Goal: Obtain resource: Download file/media

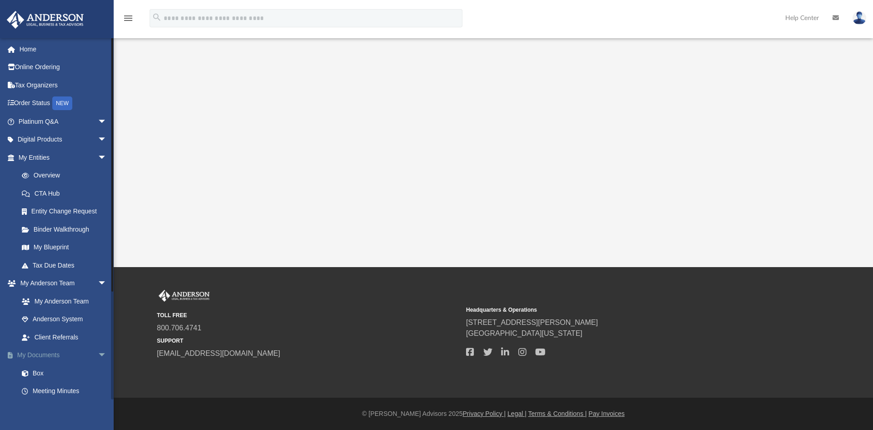
click at [48, 355] on link "My Documents arrow_drop_down" at bounding box center [63, 355] width 114 height 18
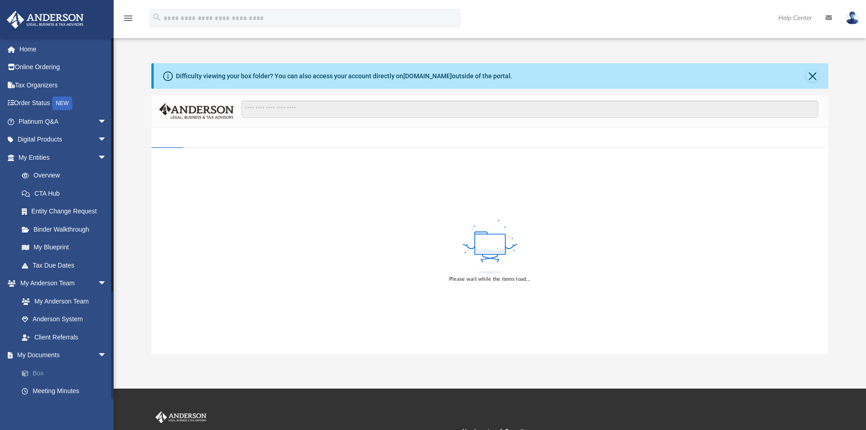
click at [37, 374] on link "Box" at bounding box center [67, 373] width 108 height 18
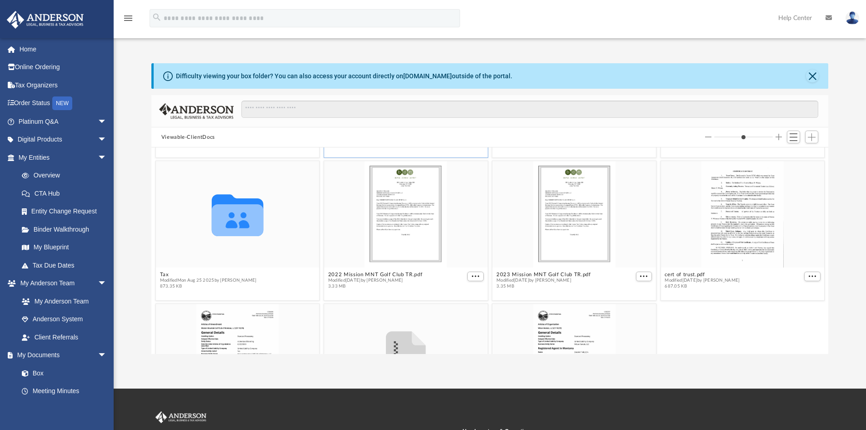
scroll to position [136, 0]
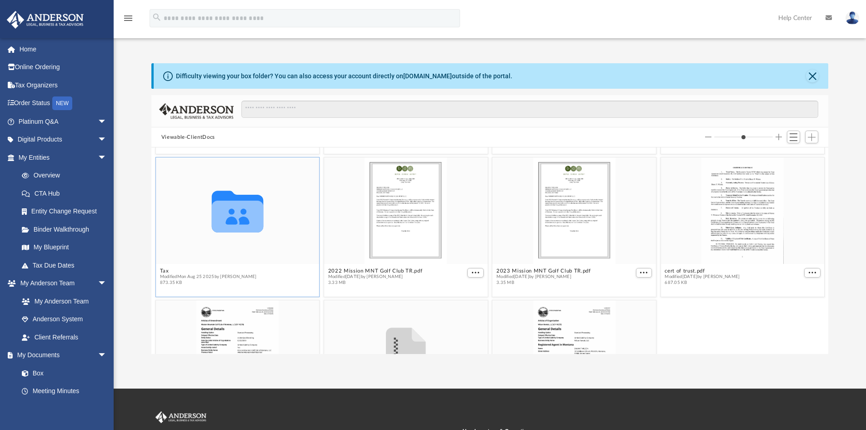
click at [233, 221] on icon "grid" at bounding box center [237, 212] width 52 height 42
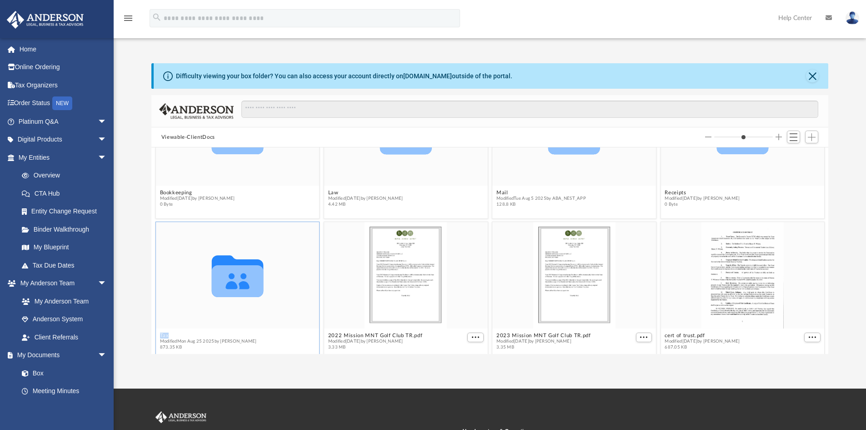
scroll to position [91, 0]
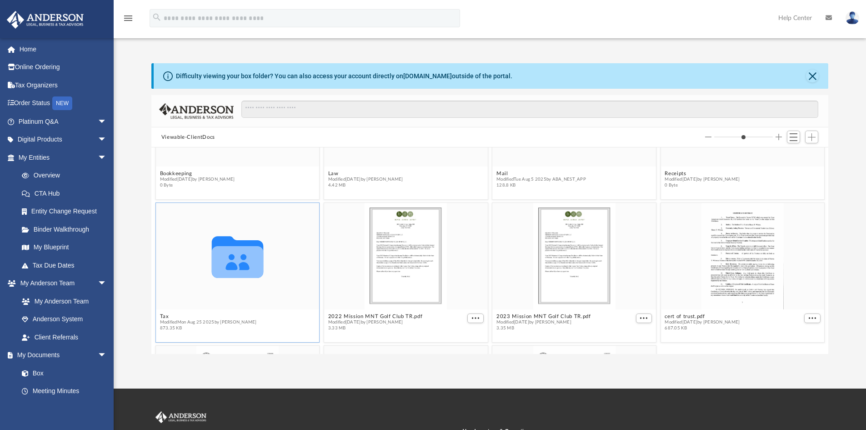
click at [229, 266] on icon "grid" at bounding box center [237, 257] width 52 height 42
click at [257, 259] on icon "grid" at bounding box center [237, 262] width 52 height 32
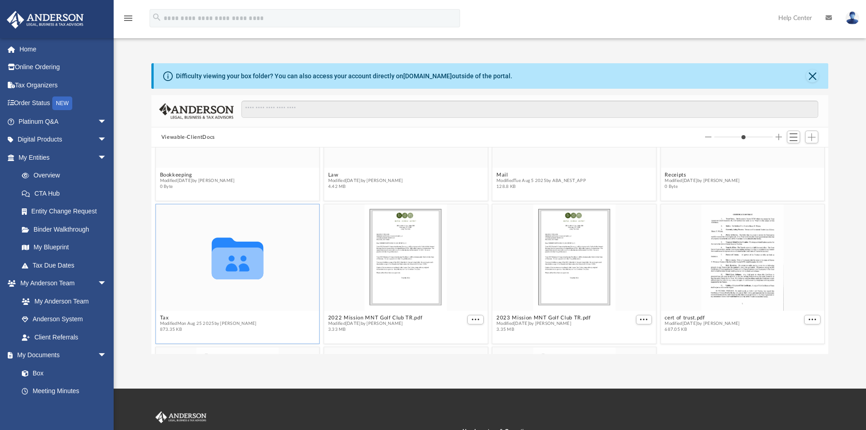
click at [244, 266] on icon "grid" at bounding box center [237, 258] width 52 height 42
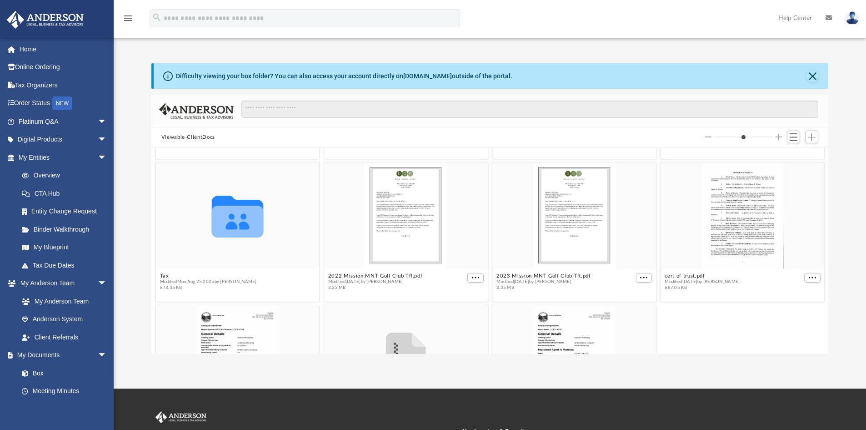
scroll to position [136, 0]
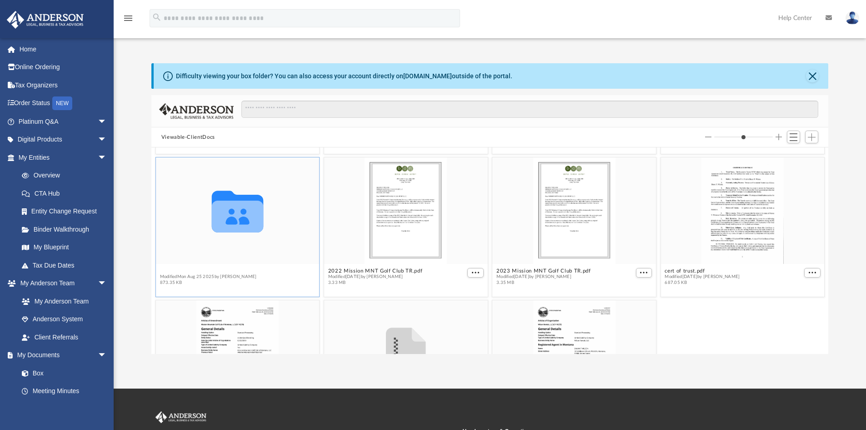
click at [165, 270] on button "Tax" at bounding box center [208, 271] width 97 height 6
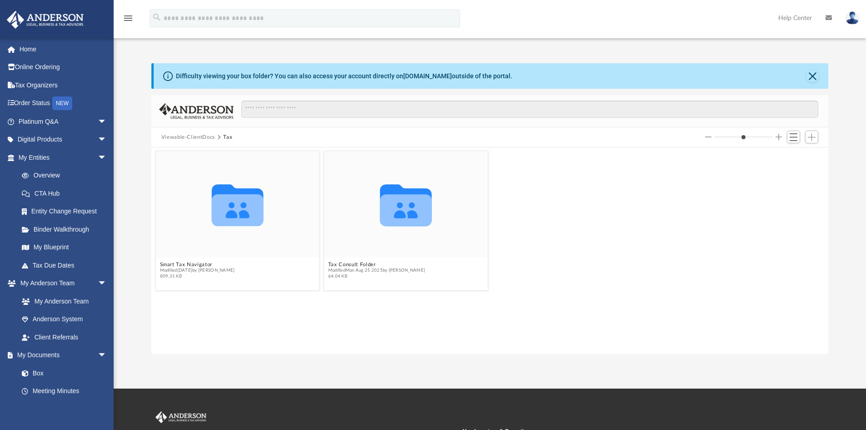
scroll to position [0, 0]
click at [350, 264] on button "Tax Consult Folder" at bounding box center [376, 264] width 97 height 6
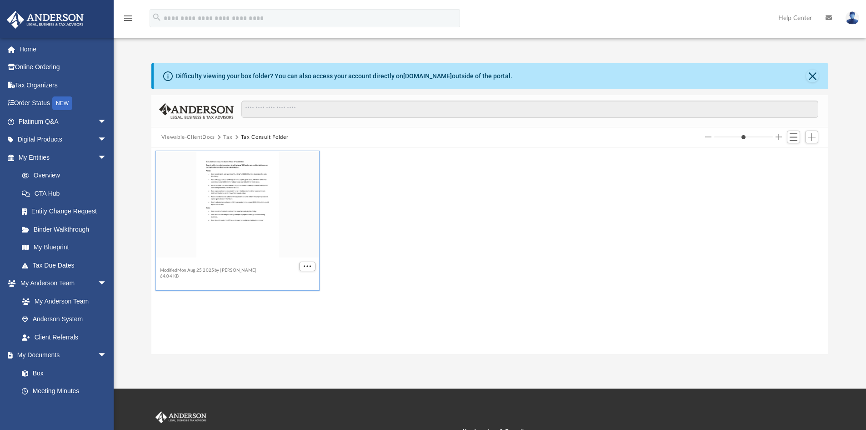
click at [202, 264] on button "[DATE] Summary with [PERSON_NAME].pdf" at bounding box center [216, 264] width 113 height 6
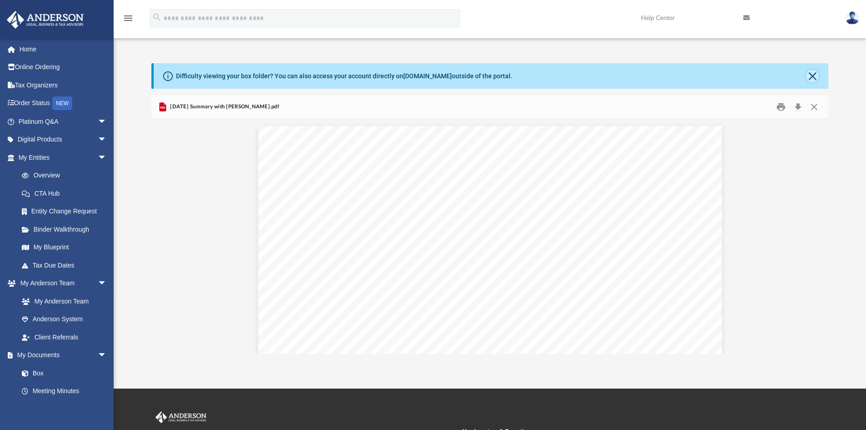
click at [813, 75] on button "Close" at bounding box center [812, 76] width 13 height 13
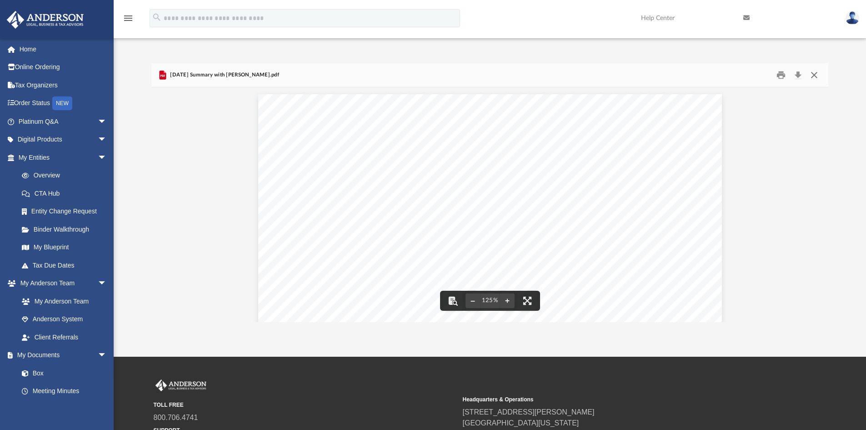
click at [812, 75] on button "Close" at bounding box center [814, 75] width 16 height 14
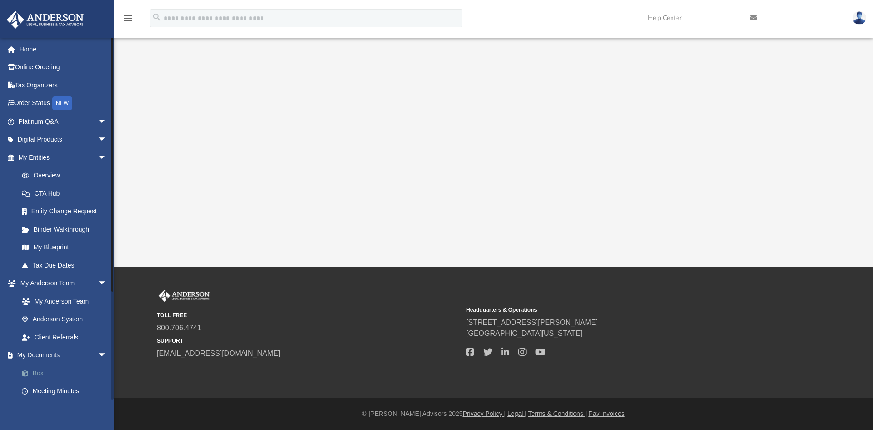
click at [38, 372] on link "Box" at bounding box center [67, 373] width 108 height 18
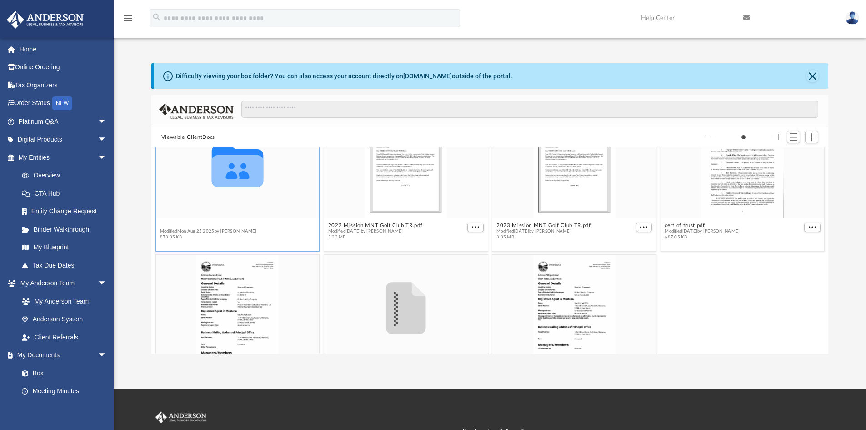
scroll to position [143, 0]
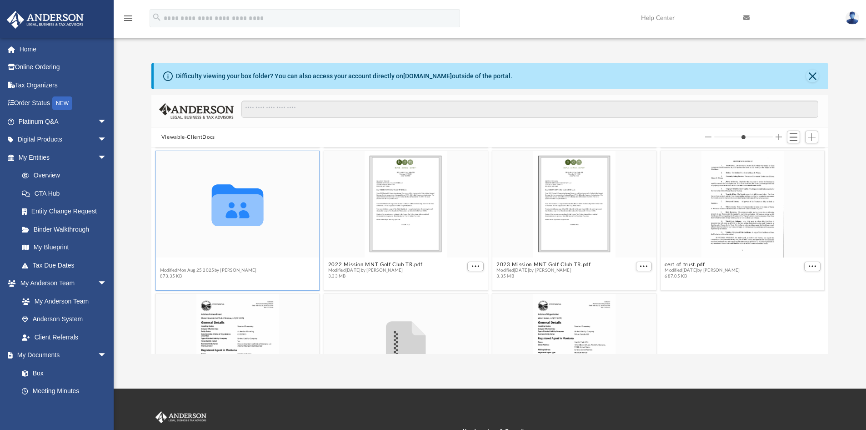
click at [163, 225] on figure "Collaborated Folder Tax Modified [DATE] by [PERSON_NAME] 873.35 KB" at bounding box center [238, 216] width 164 height 131
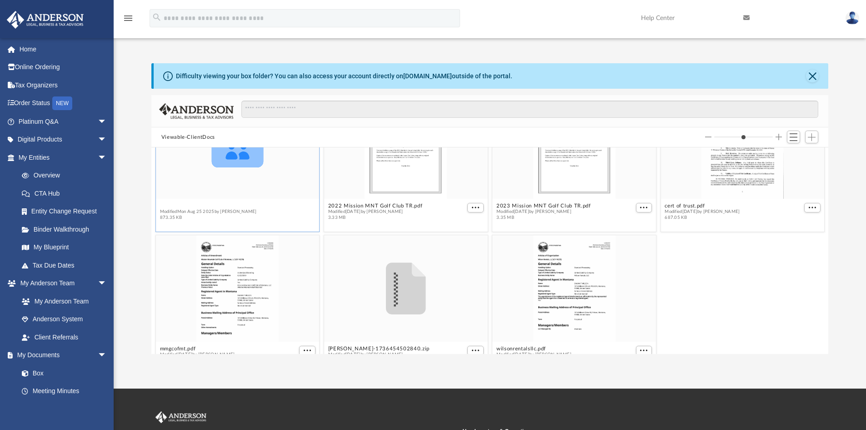
scroll to position [226, 0]
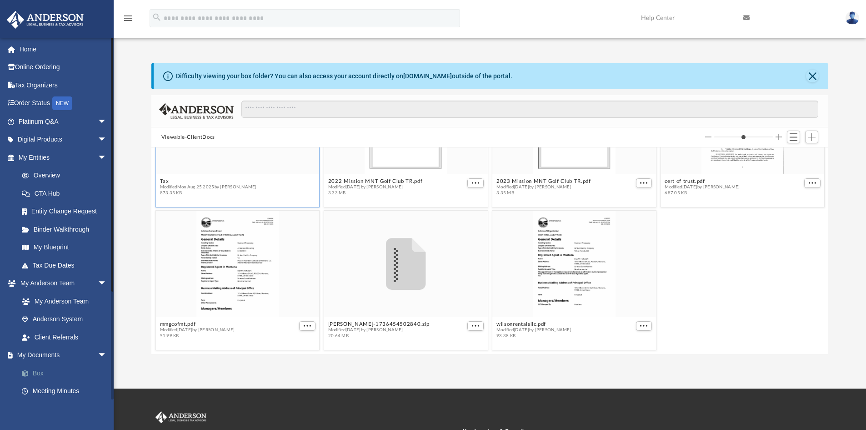
click at [41, 371] on link "Box" at bounding box center [67, 373] width 108 height 18
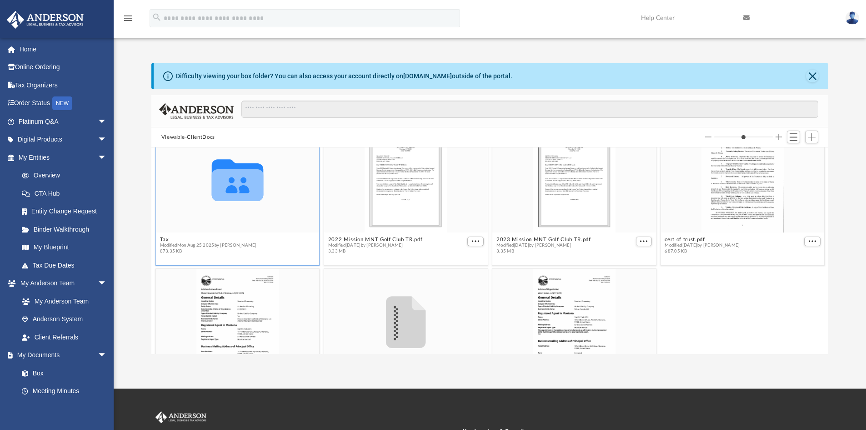
scroll to position [182, 0]
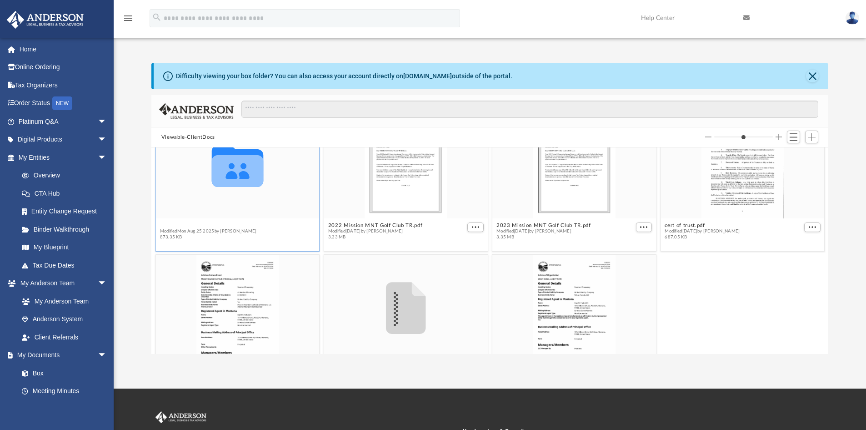
click at [164, 226] on button "Tax" at bounding box center [208, 225] width 97 height 6
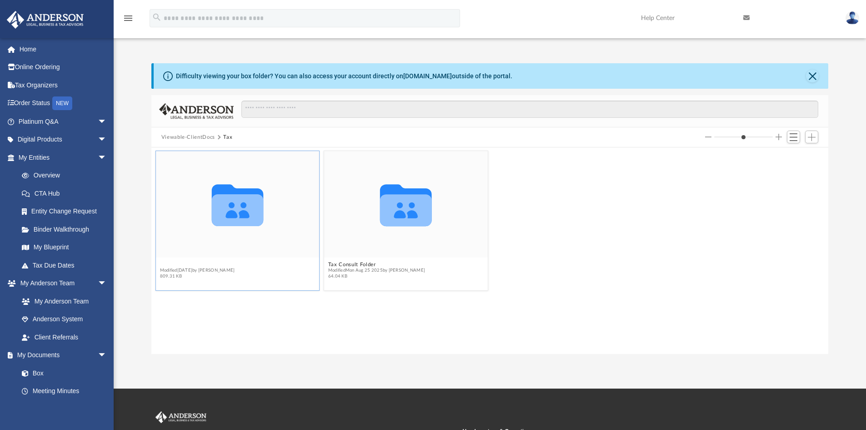
click at [193, 265] on button "Smart Tax Navigator" at bounding box center [197, 264] width 75 height 6
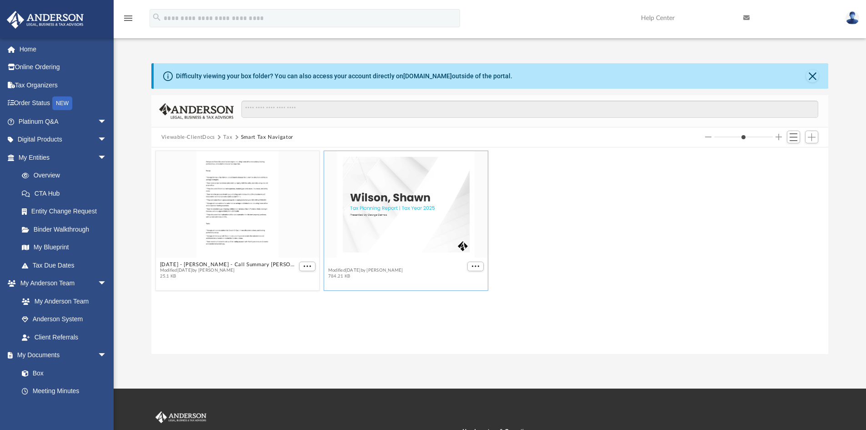
click at [344, 264] on button "[PERSON_NAME] Tax Plan [DATE] GD.pdf" at bounding box center [382, 264] width 109 height 6
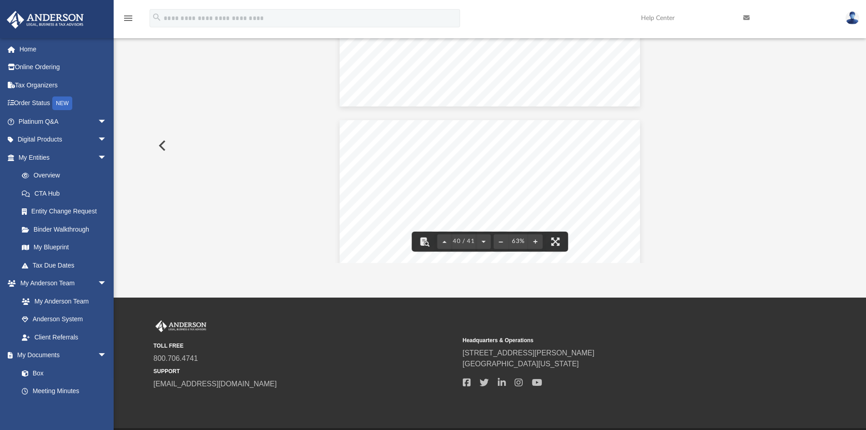
scroll to position [9580, 0]
